Goal: Obtain resource: Obtain resource

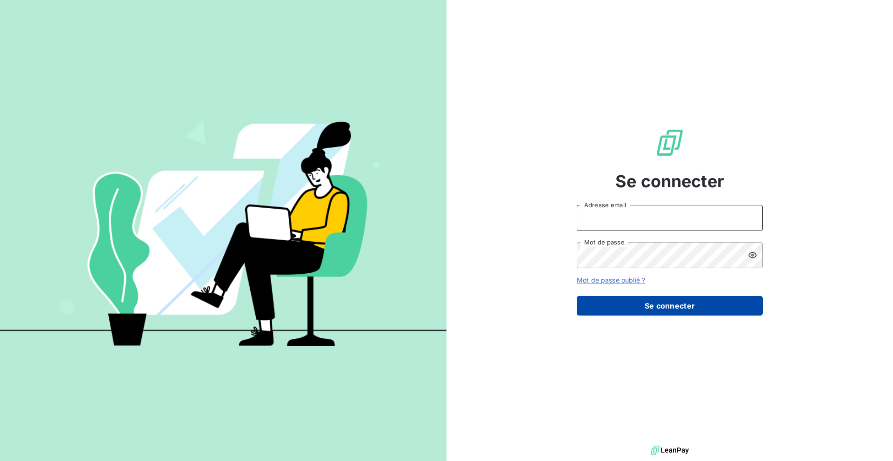
type input "[EMAIL_ADDRESS][DOMAIN_NAME]"
click at [612, 300] on button "Se connecter" at bounding box center [669, 306] width 186 height 20
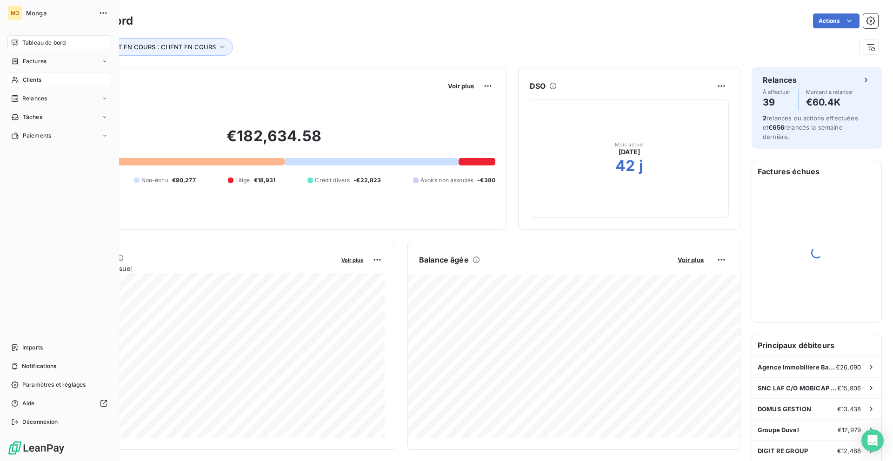
click at [23, 79] on span "Clients" at bounding box center [32, 80] width 19 height 8
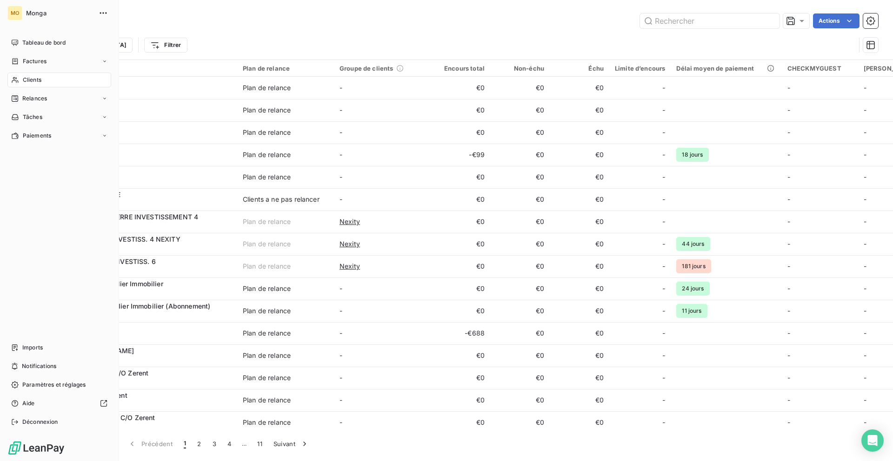
click at [24, 76] on span "Clients" at bounding box center [32, 80] width 19 height 8
click at [54, 44] on span "Tableau de bord" at bounding box center [43, 43] width 43 height 8
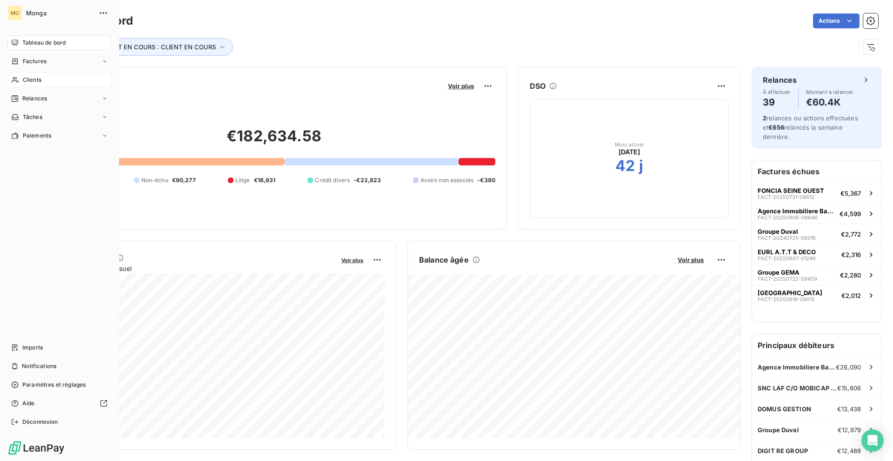
click at [41, 82] on span "Clients" at bounding box center [32, 80] width 19 height 8
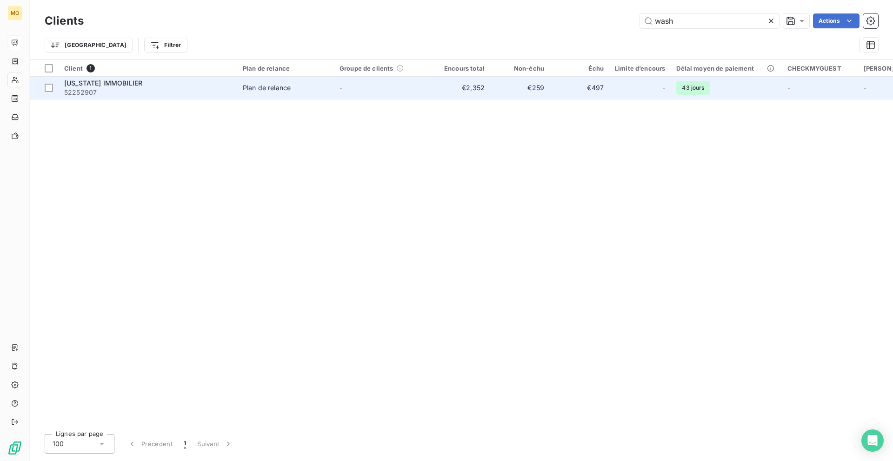
type input "wash"
click at [202, 89] on span "52252907" at bounding box center [147, 92] width 167 height 9
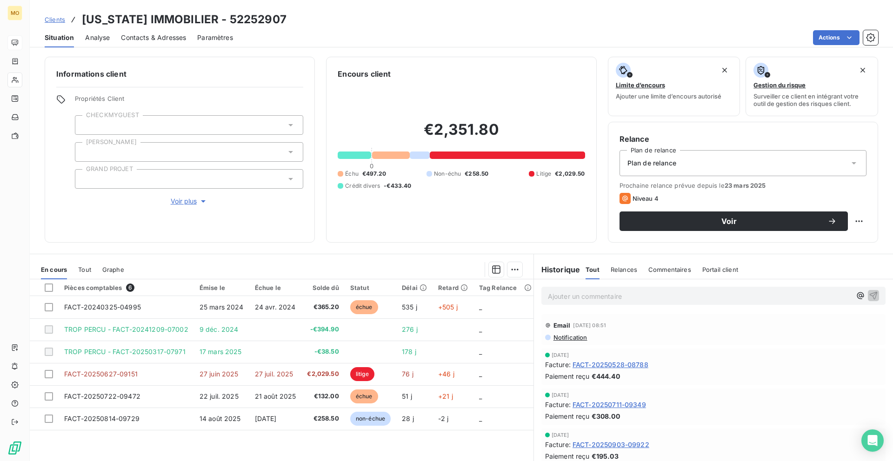
click at [168, 38] on span "Contacts & Adresses" at bounding box center [153, 37] width 65 height 9
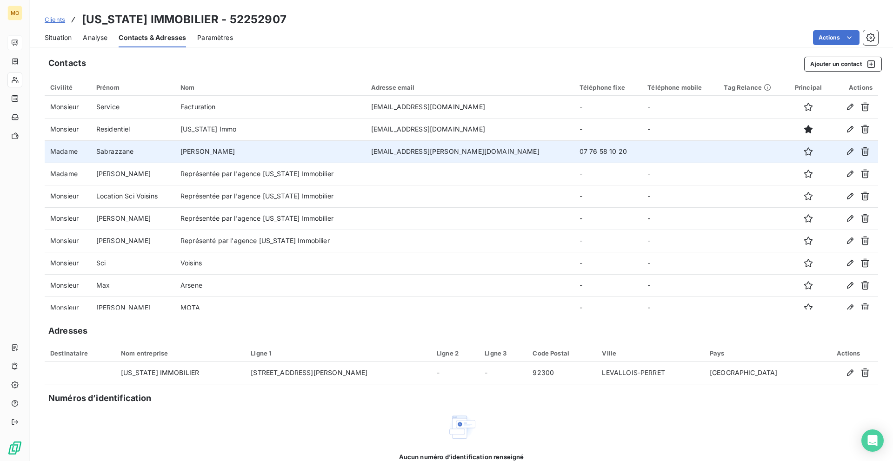
click at [417, 151] on td "[EMAIL_ADDRESS][PERSON_NAME][DOMAIN_NAME]" at bounding box center [469, 151] width 208 height 22
copy td "[EMAIL_ADDRESS][PERSON_NAME][DOMAIN_NAME]"
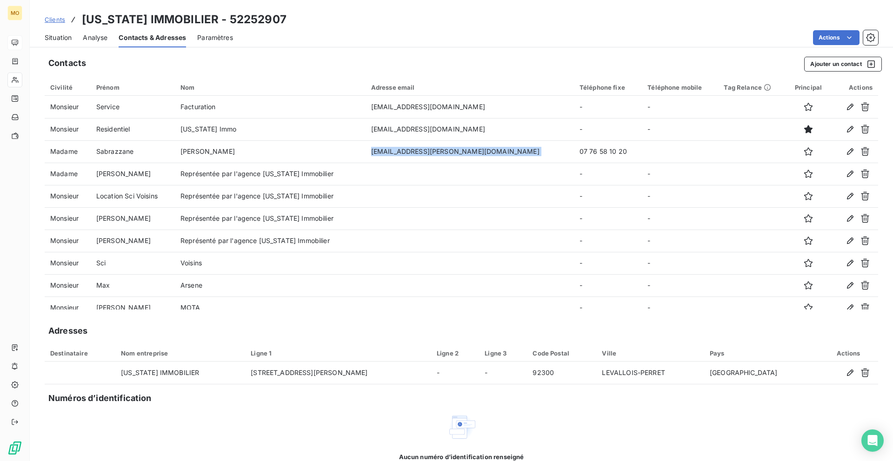
click at [46, 39] on span "Situation" at bounding box center [58, 37] width 27 height 9
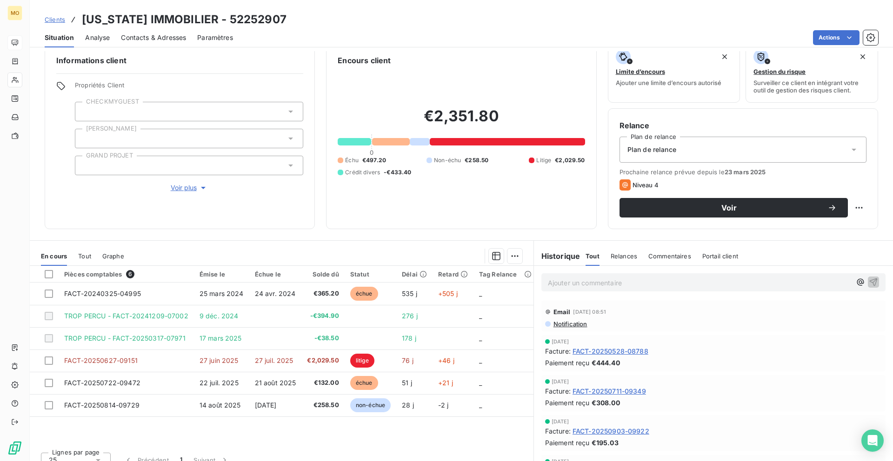
scroll to position [25, 0]
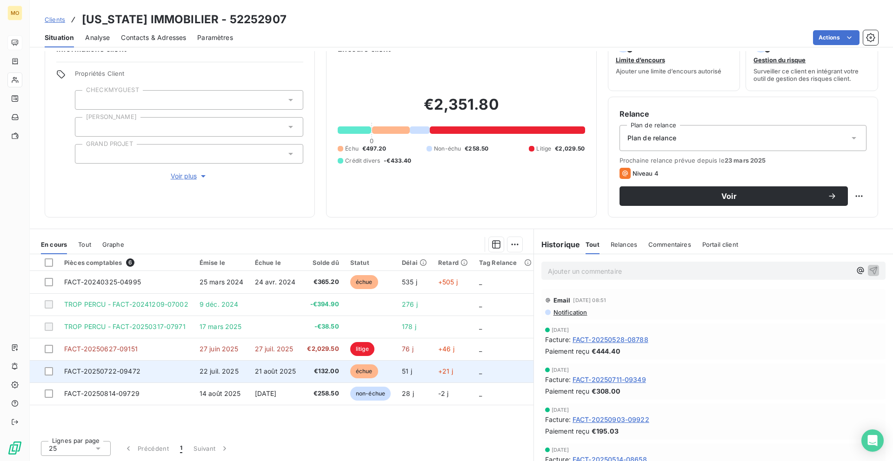
click at [140, 372] on td "FACT-20250722-09472" at bounding box center [126, 371] width 135 height 22
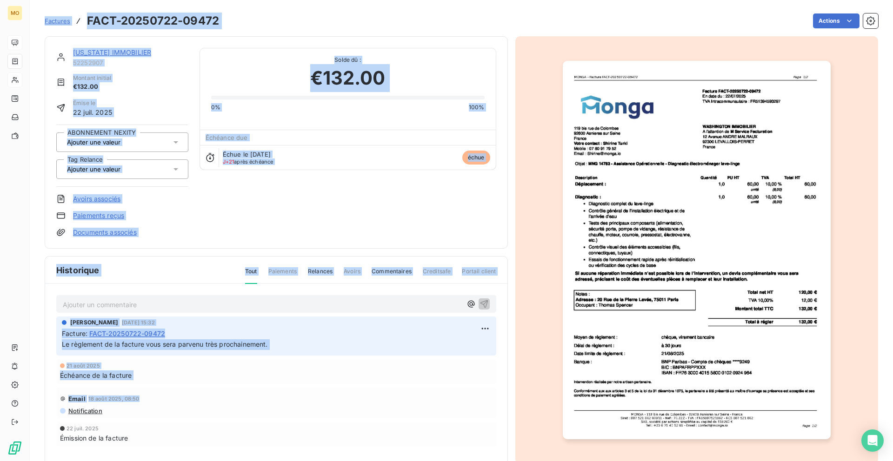
copy section "Factures FACT-20250722-09472 Actions [US_STATE] IMMOBILIER 52252907 Montant ini…"
drag, startPoint x: 140, startPoint y: 372, endPoint x: 315, endPoint y: 231, distance: 224.5
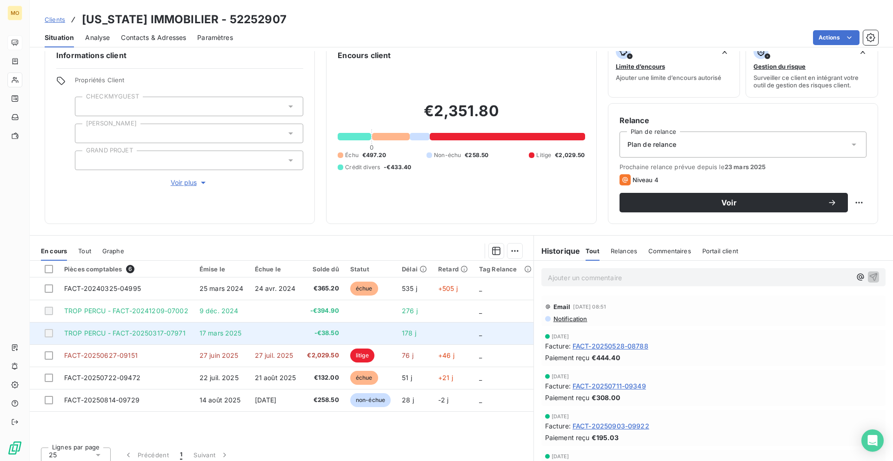
scroll to position [25, 0]
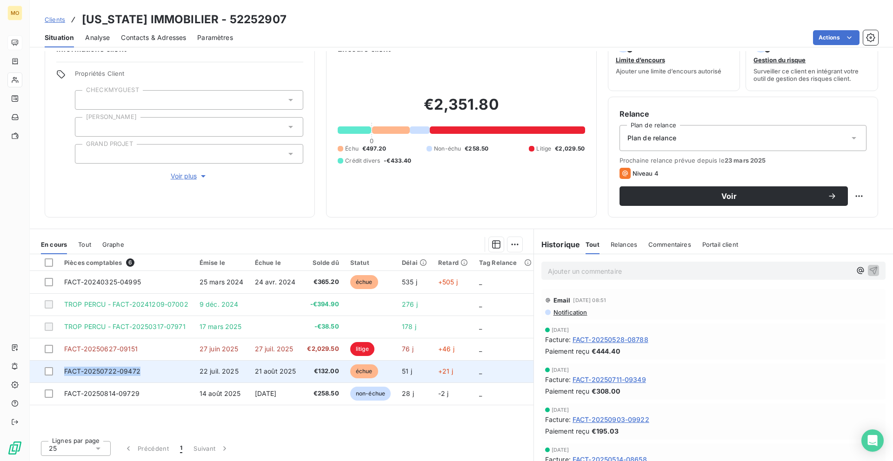
copy tr "FACT-20250722-09472"
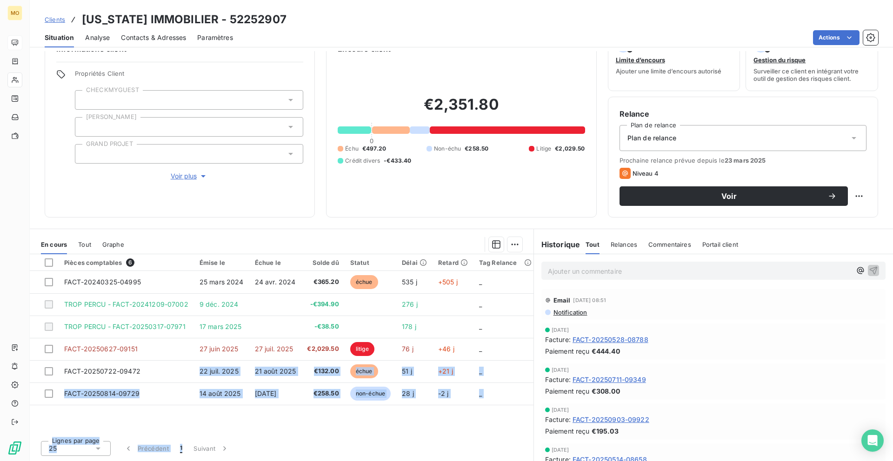
drag, startPoint x: 144, startPoint y: 375, endPoint x: 179, endPoint y: 461, distance: 92.7
click at [179, 461] on div "Pièces comptables 6 Émise le Échue le Solde dû Statut Délai Retard Tag Relance …" at bounding box center [281, 357] width 503 height 207
click at [124, 413] on div "Pièces comptables 6 Émise le Échue le Solde dû Statut Délai Retard Tag Relance …" at bounding box center [281, 343] width 503 height 179
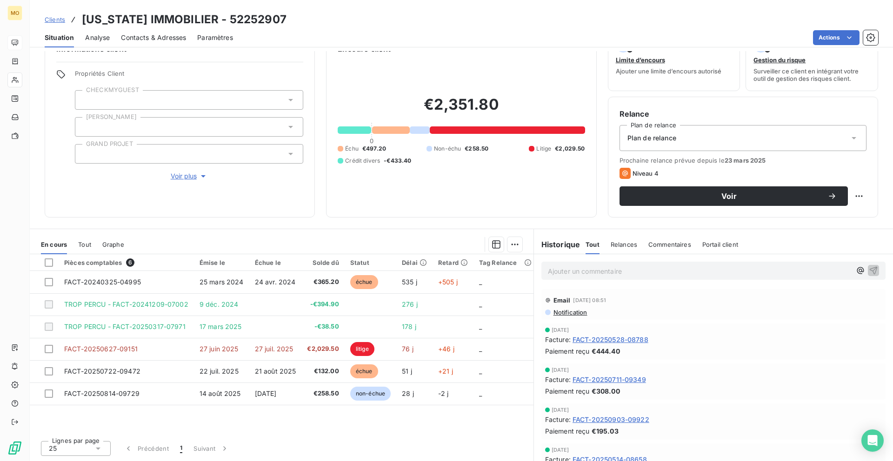
click at [124, 413] on div "Pièces comptables 6 Émise le Échue le Solde dû Statut Délai Retard Tag Relance …" at bounding box center [281, 343] width 503 height 179
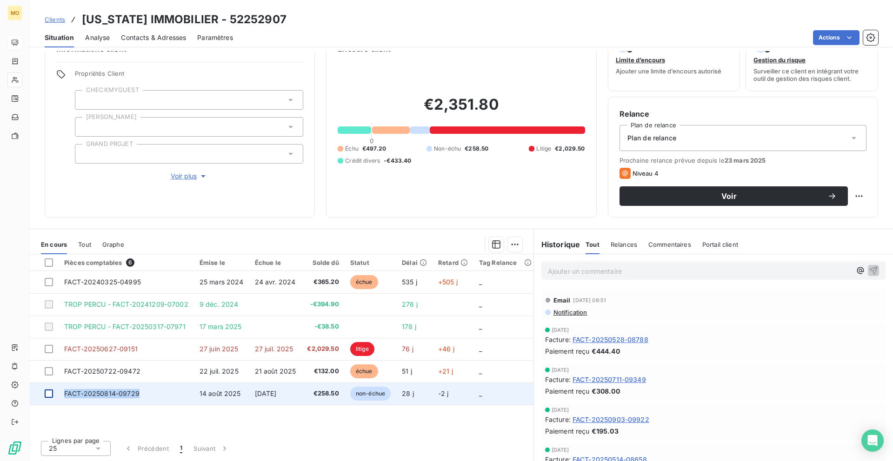
copy tr "FACT-20250814-09729"
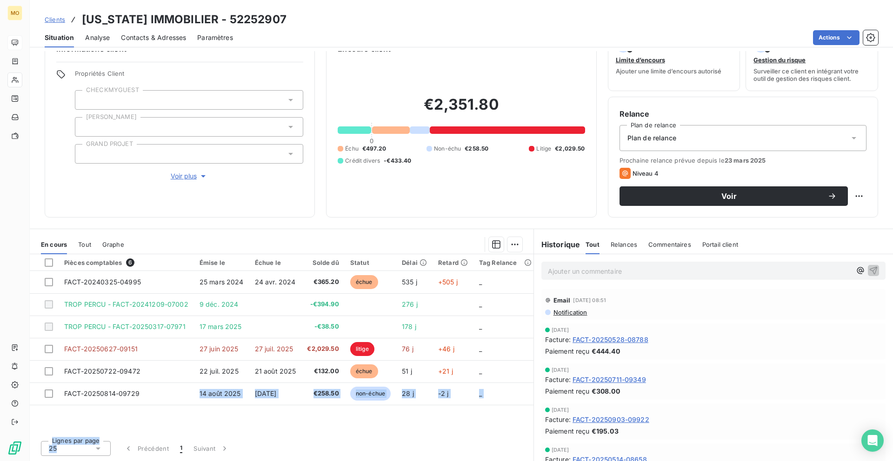
drag, startPoint x: 142, startPoint y: 398, endPoint x: 66, endPoint y: 448, distance: 91.4
click at [66, 448] on div "Pièces comptables 6 Émise le Échue le Solde dû Statut Délai Retard Tag Relance …" at bounding box center [281, 357] width 503 height 207
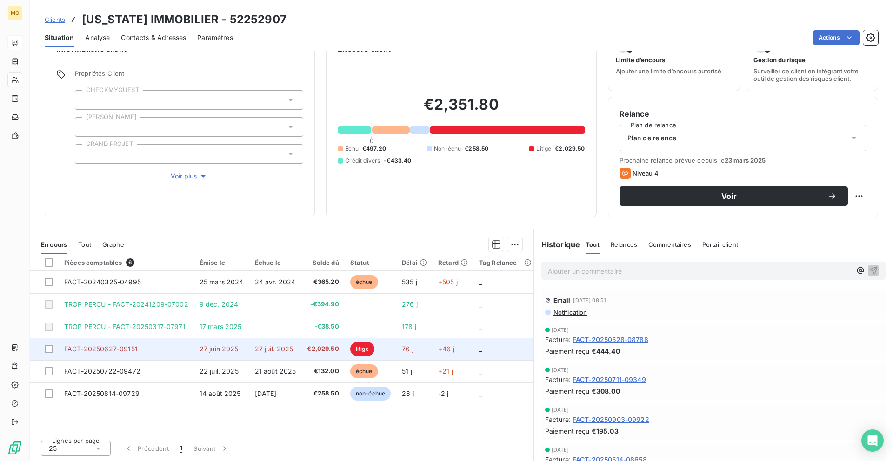
click at [144, 343] on td "FACT-20250627-09151" at bounding box center [126, 349] width 135 height 22
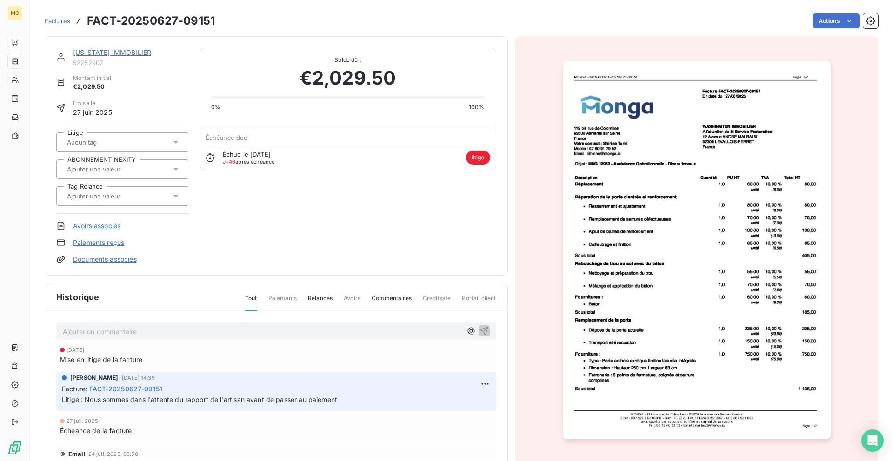
click at [579, 166] on img "button" at bounding box center [697, 250] width 268 height 378
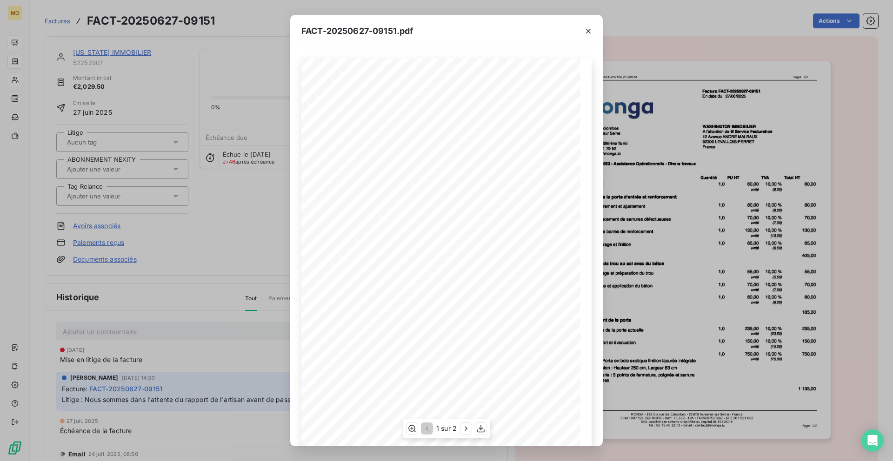
click at [344, 166] on span "MNG 12953 - Assistance Opérationnelle - Divers travaux" at bounding box center [389, 165] width 112 height 4
copy span "12953"
drag, startPoint x: 336, startPoint y: 166, endPoint x: 349, endPoint y: 166, distance: 13.0
click at [349, 166] on span "MNG 12953 - Assistance Opérationnelle - Divers travaux" at bounding box center [389, 165] width 112 height 4
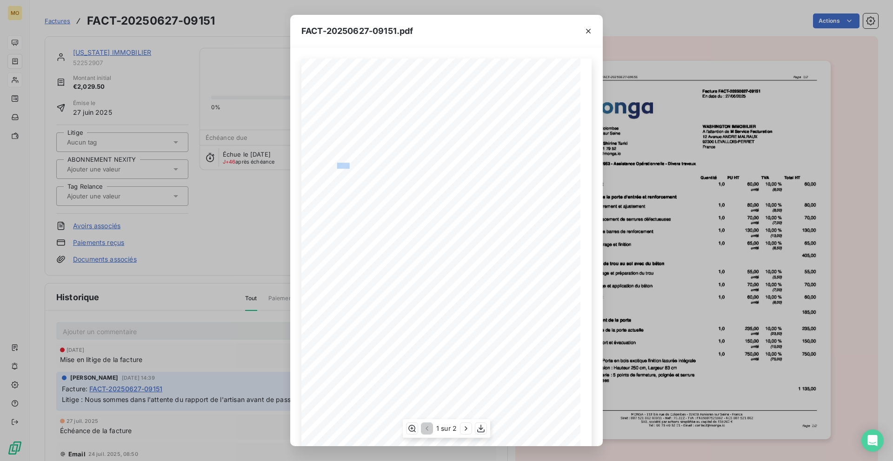
copy span "NG 12"
click at [209, 166] on div "FACT-20250627-09151.pdf [STREET_ADDRESS] Votre contact : [PERSON_NAME][GEOGRAPH…" at bounding box center [446, 230] width 893 height 461
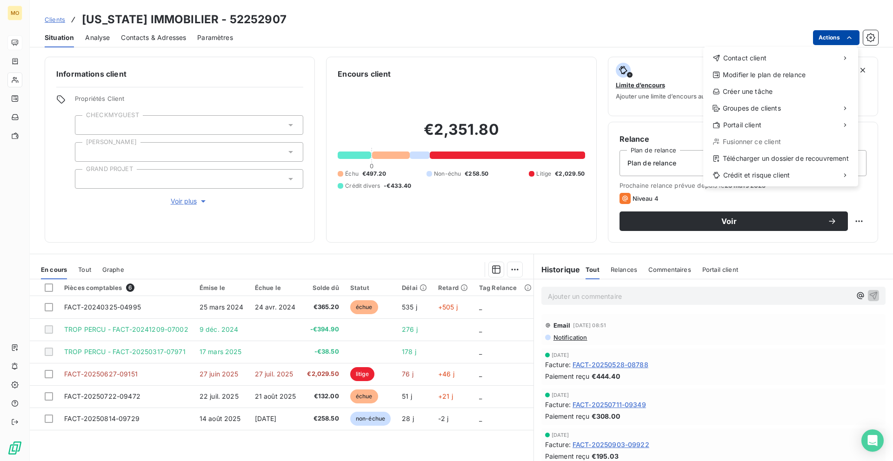
click at [823, 36] on html "MO Clients [US_STATE] IMMOBILIER - 52252907 Situation Analyse Contacts & Adress…" at bounding box center [446, 230] width 893 height 461
click at [761, 163] on div "Télécharger un dossier de recouvrement" at bounding box center [780, 158] width 147 height 15
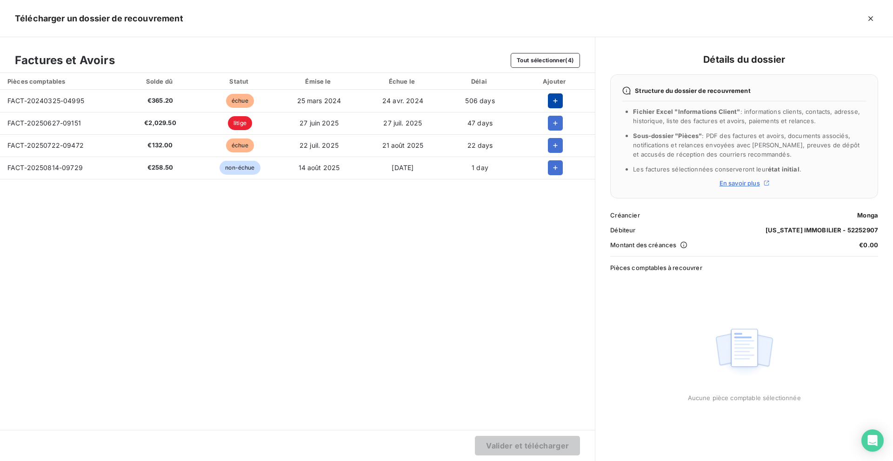
click at [556, 99] on icon "button" at bounding box center [554, 100] width 9 height 9
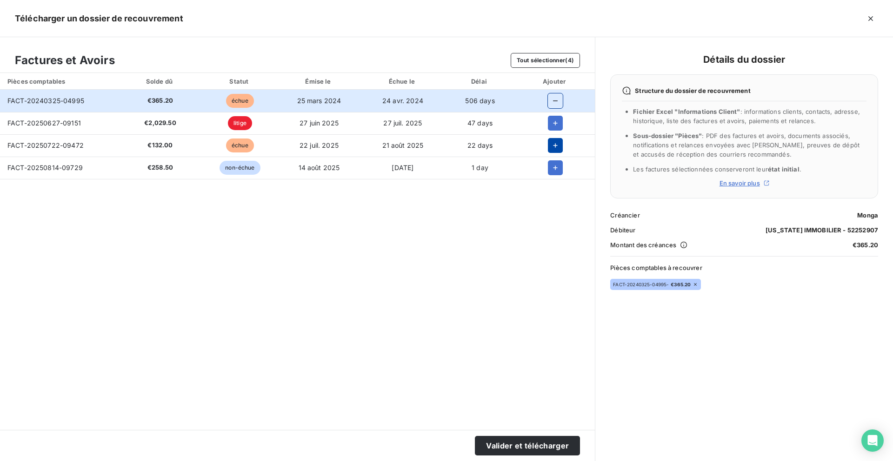
click at [555, 148] on icon "button" at bounding box center [554, 145] width 9 height 9
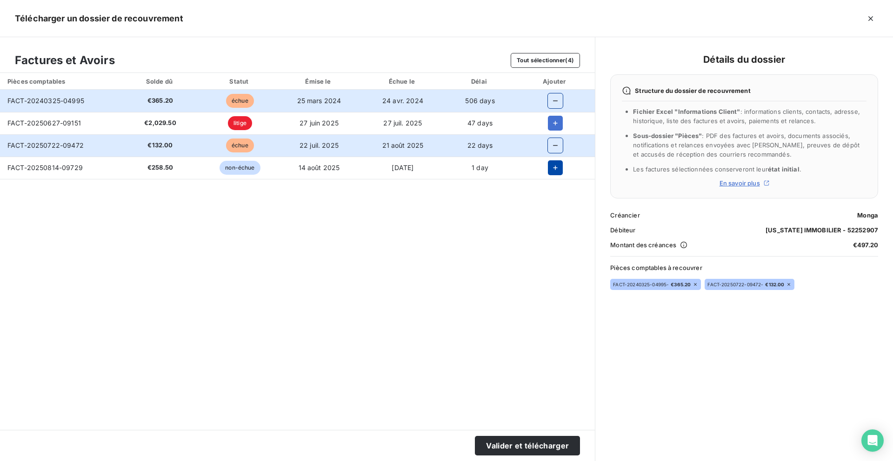
click at [555, 170] on icon "button" at bounding box center [555, 167] width 5 height 5
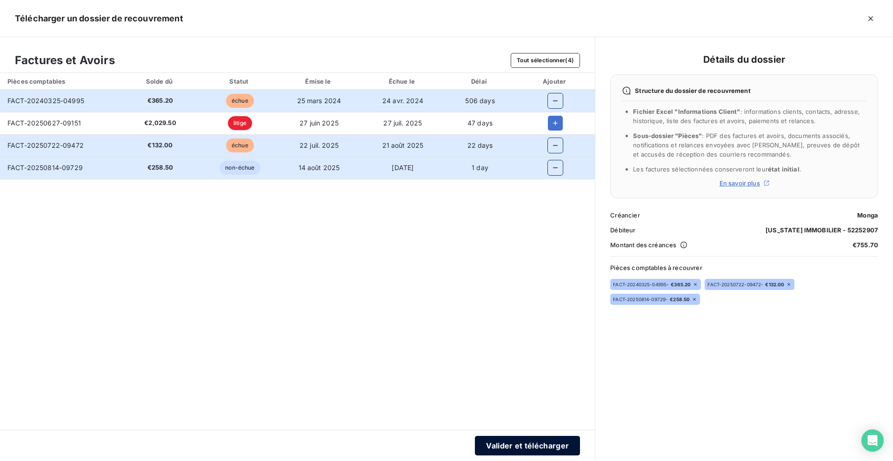
click at [496, 442] on button "Valider et télécharger" at bounding box center [527, 446] width 105 height 20
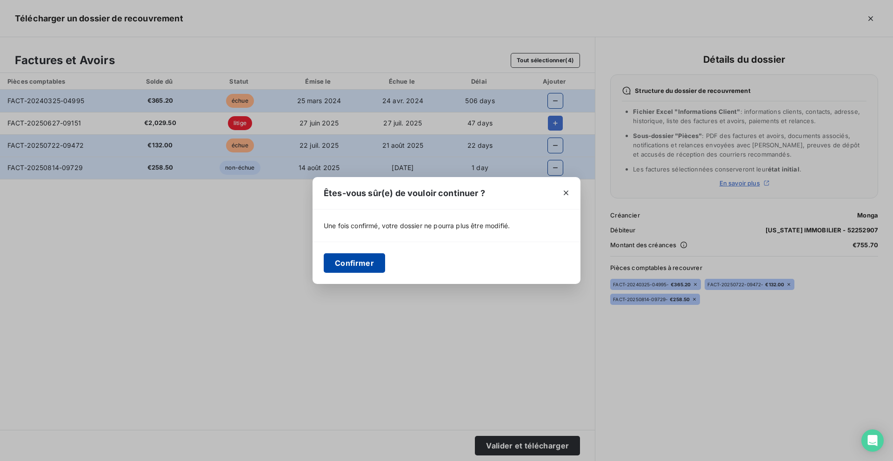
click at [362, 257] on button "Confirmer" at bounding box center [354, 263] width 61 height 20
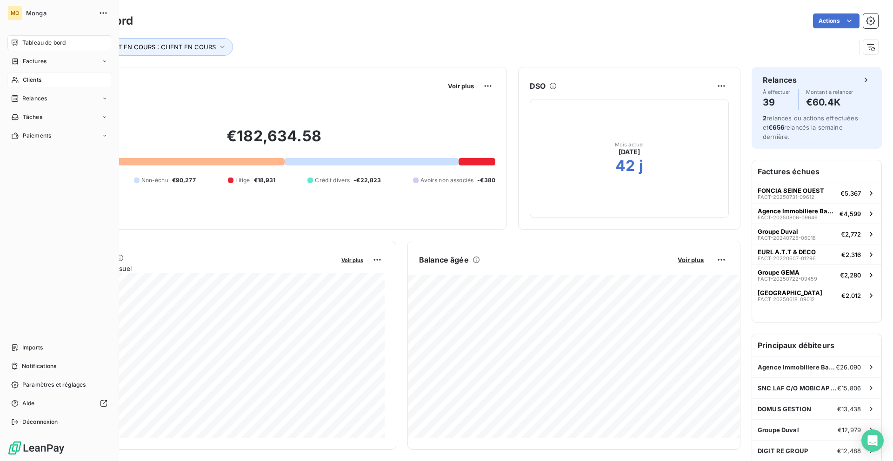
click at [9, 84] on div "Clients" at bounding box center [59, 80] width 104 height 15
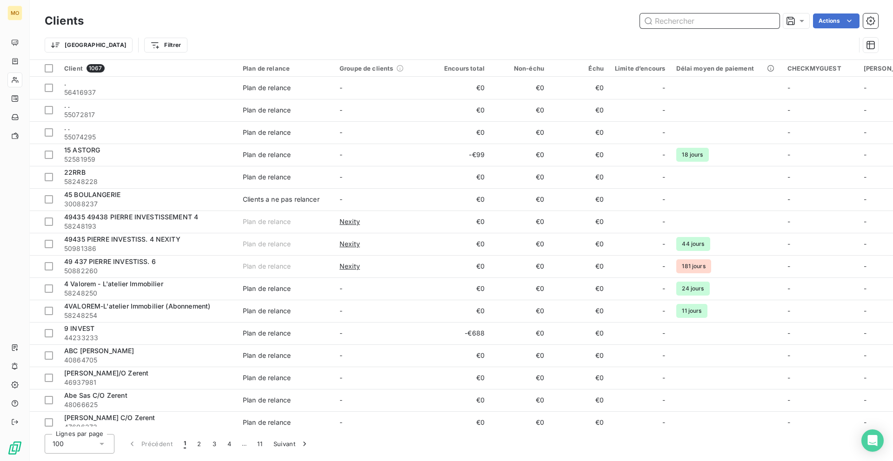
click at [709, 18] on input "text" at bounding box center [709, 20] width 139 height 15
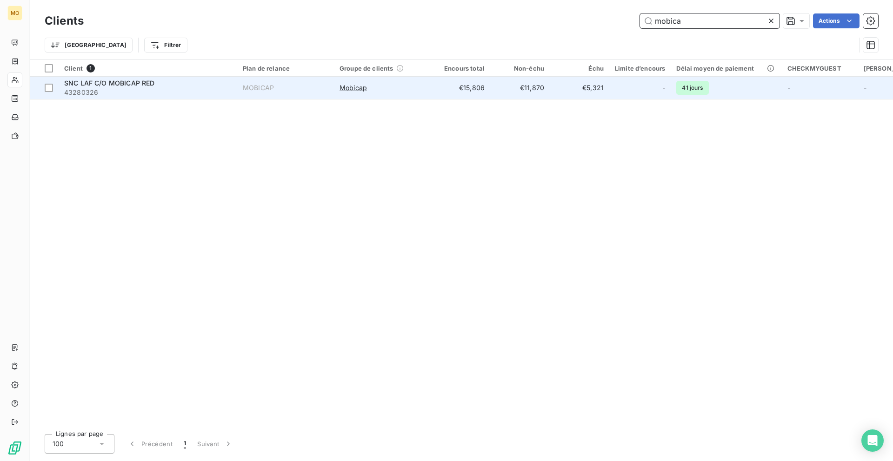
type input "mobica"
click at [399, 81] on td "Mobicap" at bounding box center [382, 88] width 97 height 22
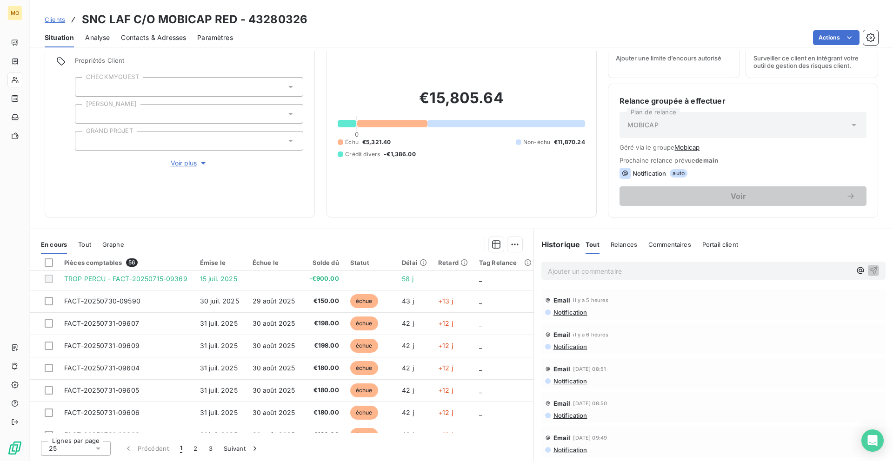
scroll to position [48, 0]
click at [837, 36] on html "MO Clients SNC LAF C/O MOBICAP RED - 43280326 Situation Analyse Contacts & Adre…" at bounding box center [446, 230] width 893 height 461
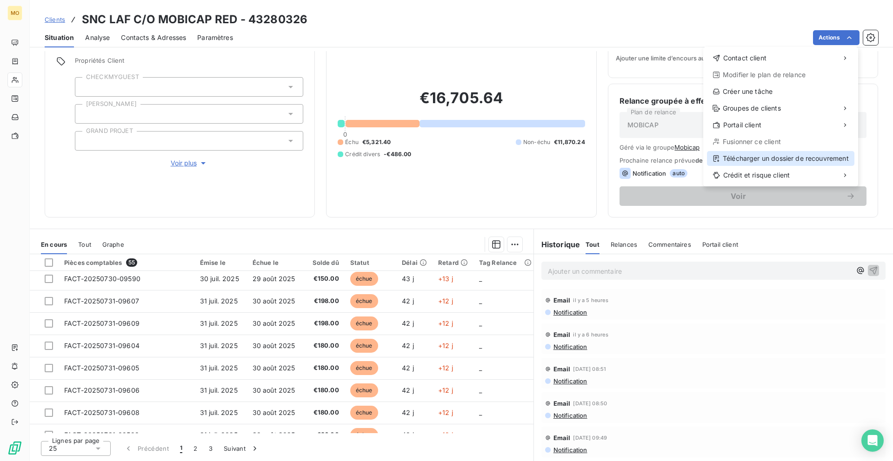
click at [736, 153] on div "Télécharger un dossier de recouvrement" at bounding box center [780, 158] width 147 height 15
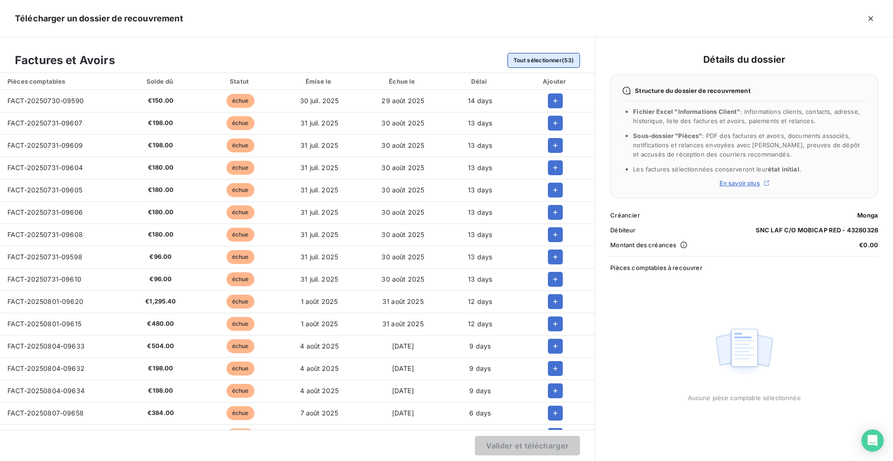
click at [565, 63] on button "Tout sélectionner (53)" at bounding box center [543, 60] width 73 height 15
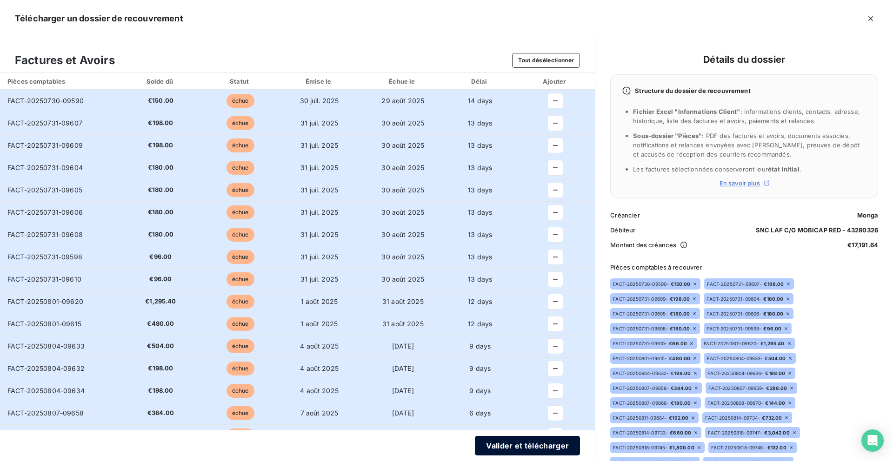
click at [509, 443] on button "Valider et télécharger" at bounding box center [527, 446] width 105 height 20
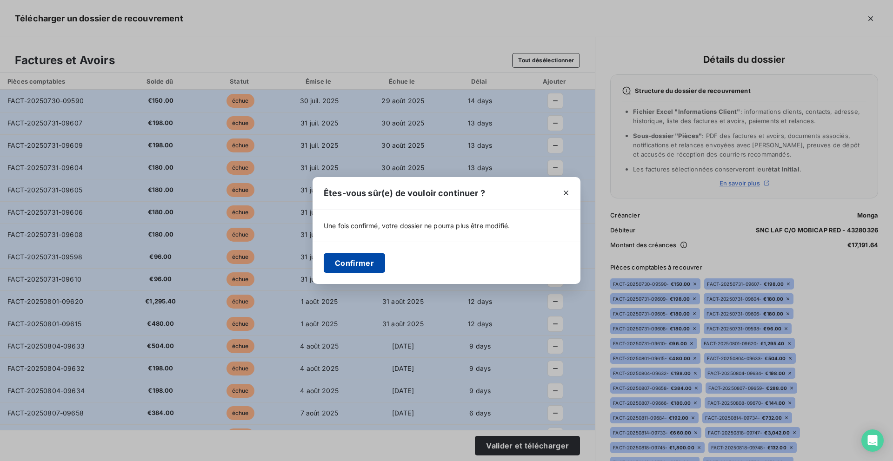
click at [349, 260] on button "Confirmer" at bounding box center [354, 263] width 61 height 20
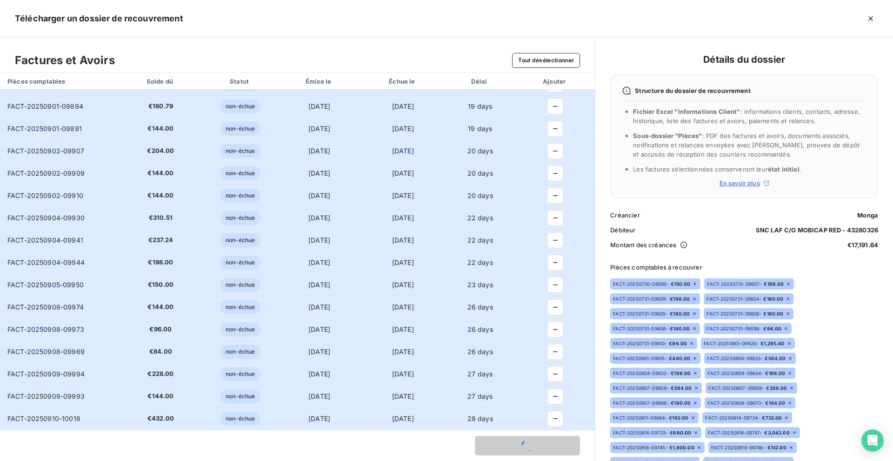
scroll to position [843, 0]
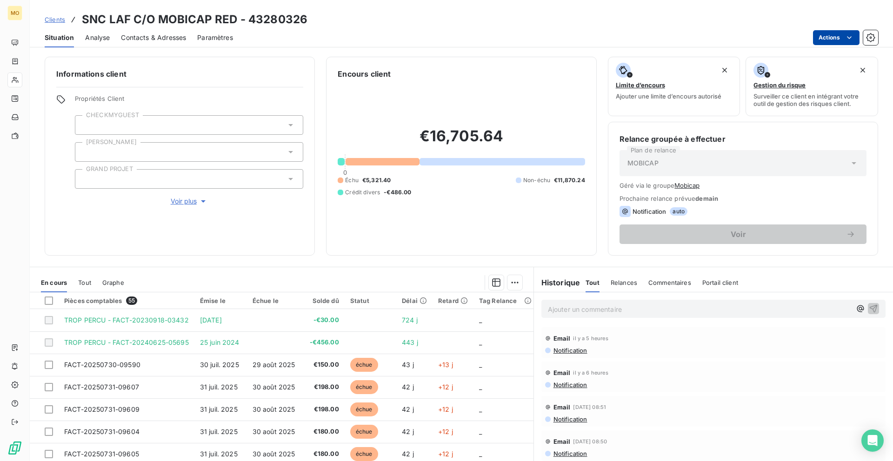
click at [826, 31] on html "MO Clients SNC LAF C/O MOBICAP RED - 43280326 Situation Analyse Contacts & Adre…" at bounding box center [446, 230] width 893 height 461
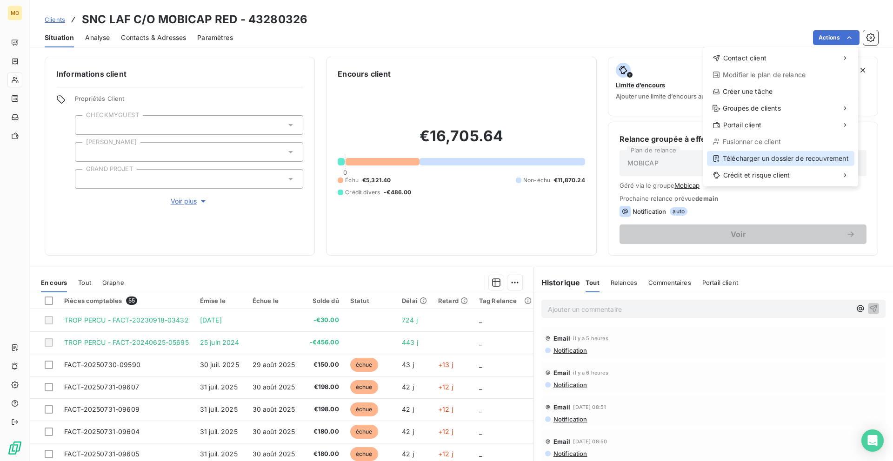
click at [765, 156] on div "Télécharger un dossier de recouvrement" at bounding box center [780, 158] width 147 height 15
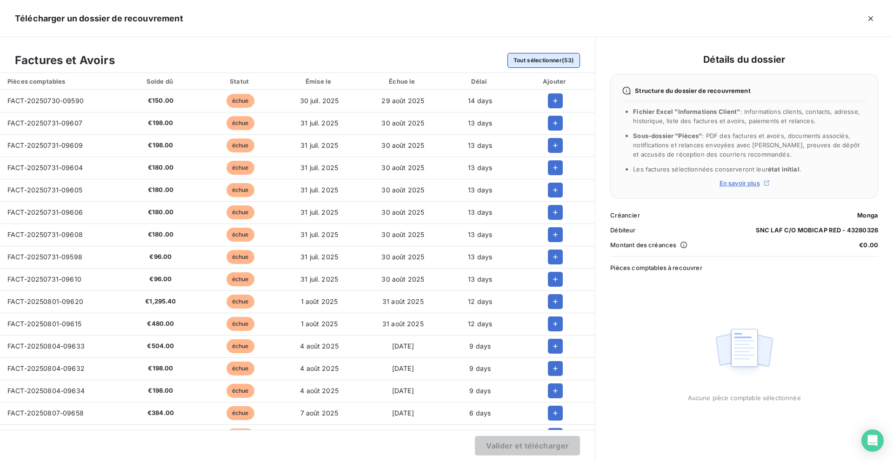
click at [544, 63] on button "Tout sélectionner (53)" at bounding box center [543, 60] width 73 height 15
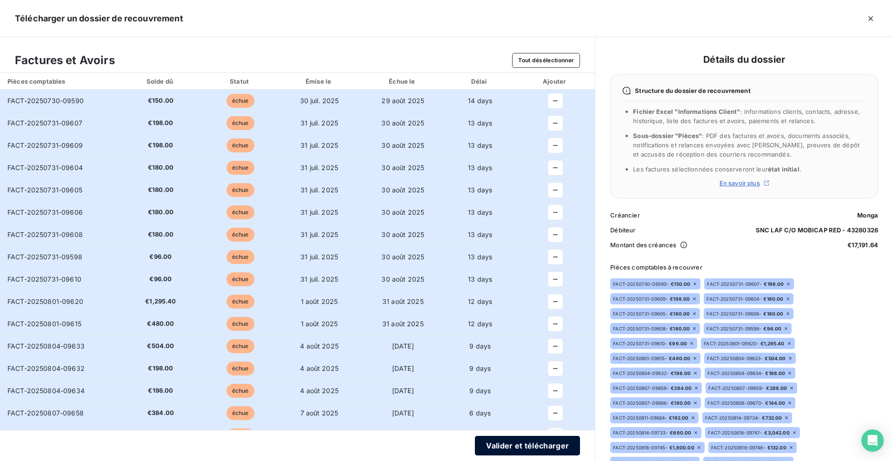
click at [492, 450] on button "Valider et télécharger" at bounding box center [527, 446] width 105 height 20
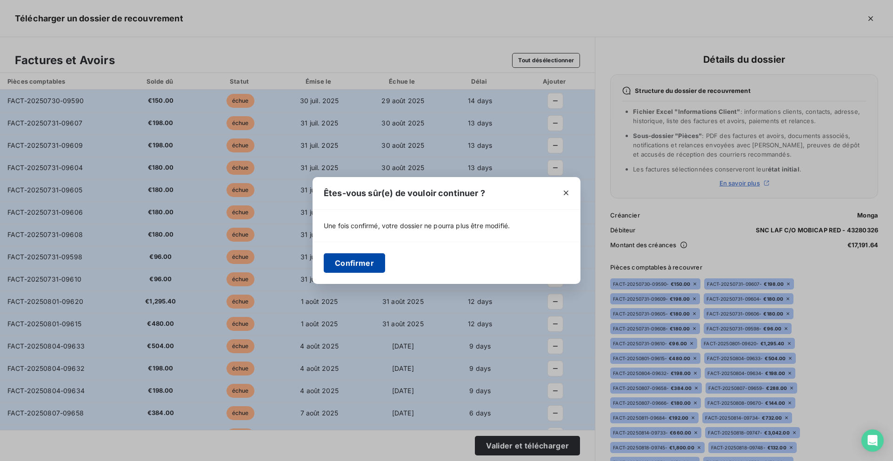
click at [360, 258] on button "Confirmer" at bounding box center [354, 263] width 61 height 20
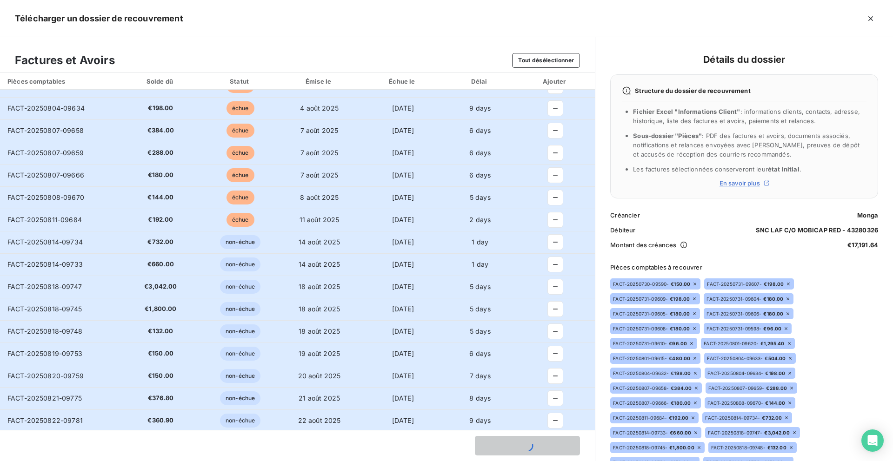
scroll to position [225, 0]
